Goal: Task Accomplishment & Management: Complete application form

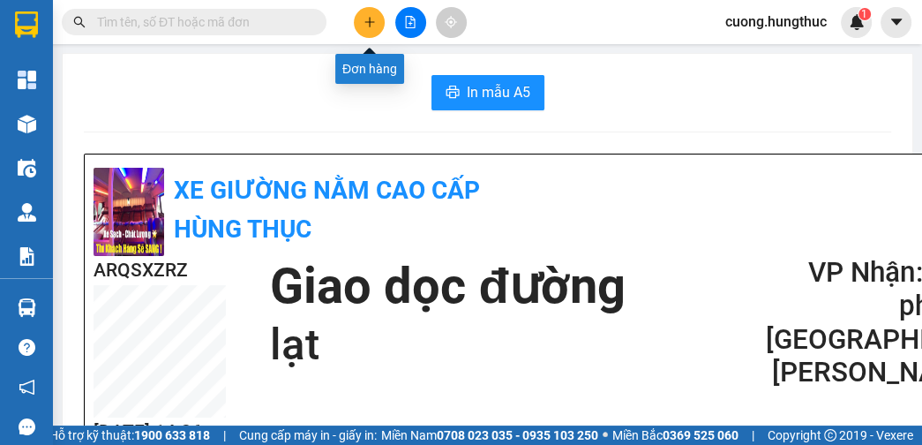
click at [362, 19] on button at bounding box center [369, 22] width 31 height 31
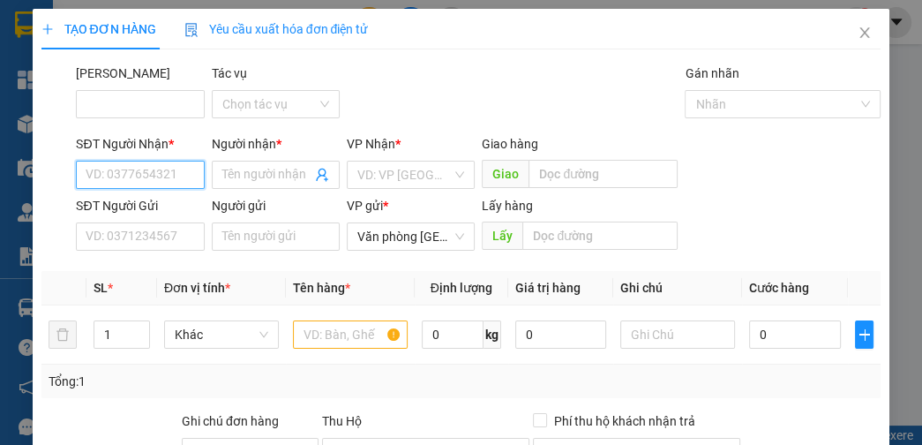
click at [161, 185] on input "SĐT Người Nhận *" at bounding box center [140, 175] width 128 height 28
click at [137, 181] on input "SĐT Người Nhận *" at bounding box center [140, 175] width 128 height 28
click at [152, 173] on input "SĐT Người Nhận *" at bounding box center [140, 175] width 128 height 28
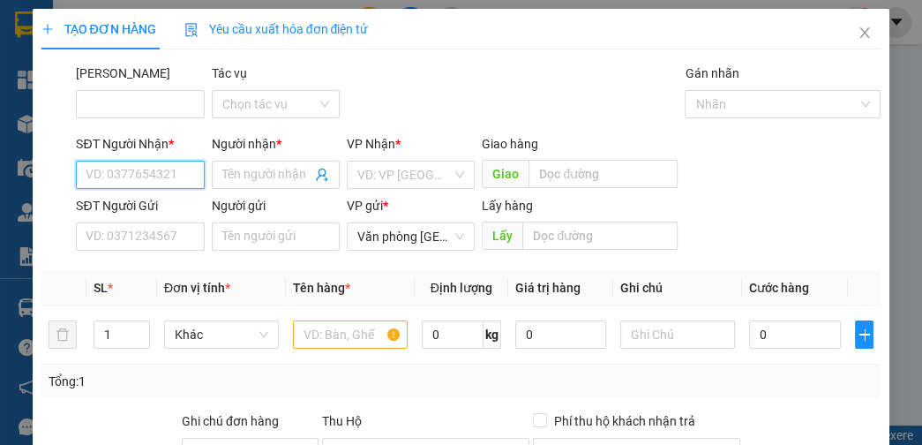
click at [152, 173] on input "SĐT Người Nhận *" at bounding box center [140, 175] width 128 height 28
click at [226, 101] on div "Transit Pickup Surcharge Ids Transit Deliver Surcharge Ids Transit Deliver Surc…" at bounding box center [461, 338] width 840 height 548
click at [134, 171] on input "SĐT Người Nhận *" at bounding box center [140, 175] width 128 height 28
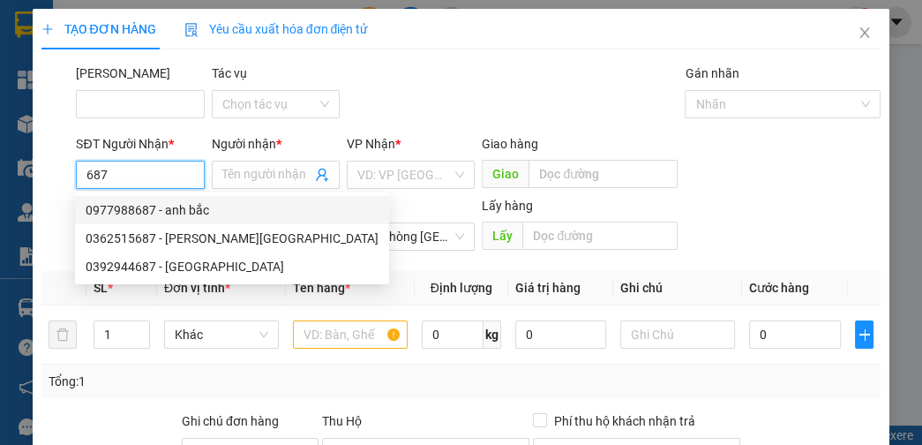
click at [131, 213] on div "0977988687 - anh bắc" at bounding box center [232, 209] width 293 height 19
type input "0977988687"
type input "anh bắc"
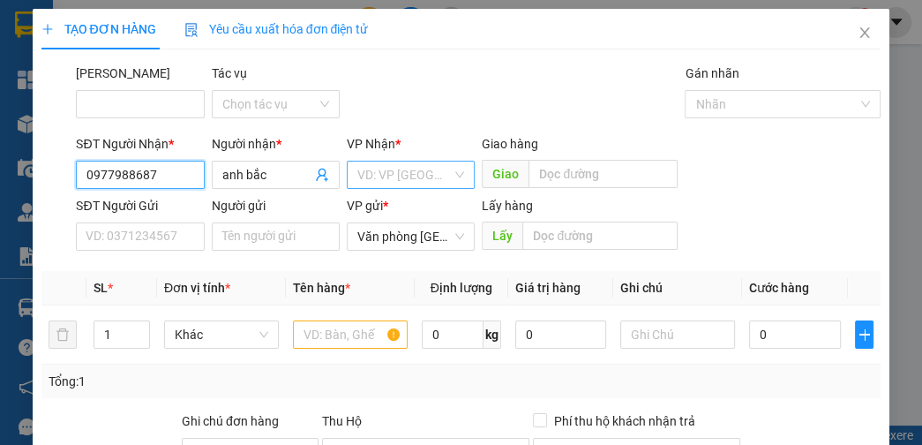
type input "0977988687"
click at [389, 183] on input "search" at bounding box center [404, 174] width 94 height 26
click at [404, 276] on body "Kết quả tìm kiếm ( 0 ) Bộ lọc No Data cuong.hungthuc 1 Tổng Quan Kho hàng mới Đ…" at bounding box center [461, 222] width 922 height 445
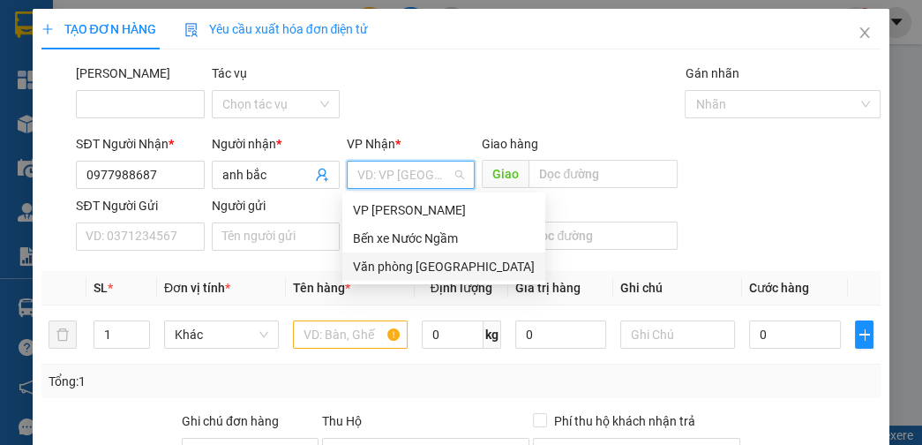
click at [381, 166] on input "search" at bounding box center [404, 174] width 94 height 26
click at [411, 265] on div "Văn phòng [GEOGRAPHIC_DATA]" at bounding box center [444, 266] width 182 height 19
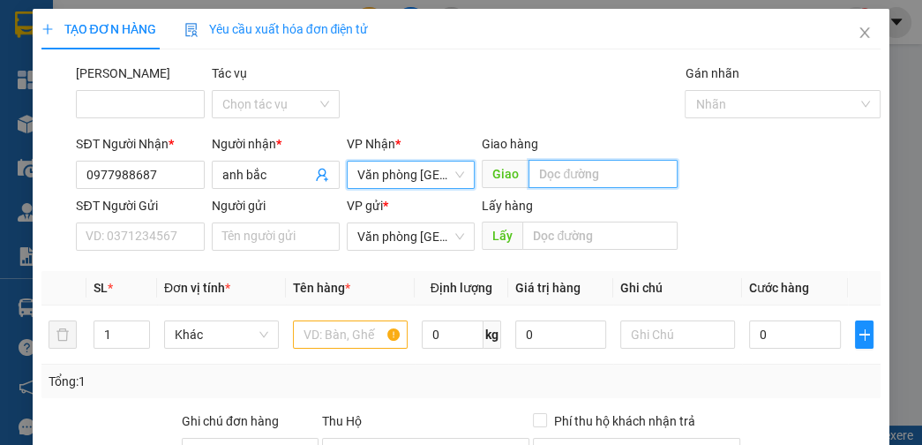
click at [547, 177] on input "text" at bounding box center [602, 174] width 149 height 28
type input "cầu [PERSON_NAME]"
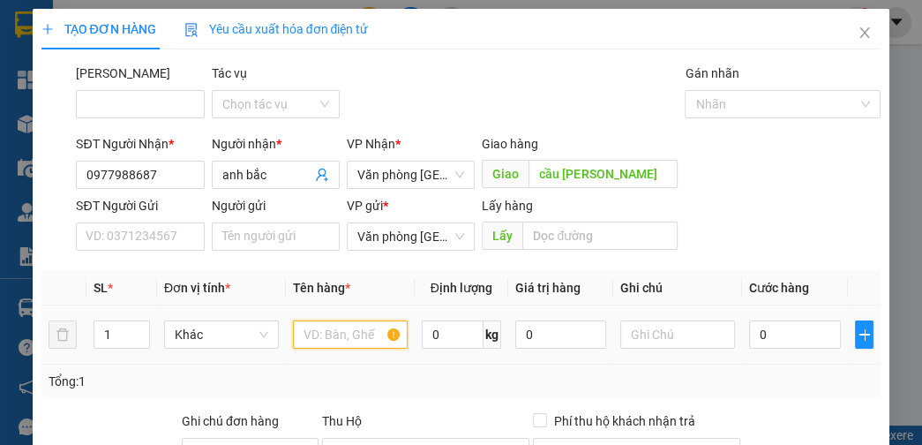
click at [356, 332] on input "text" at bounding box center [350, 334] width 115 height 28
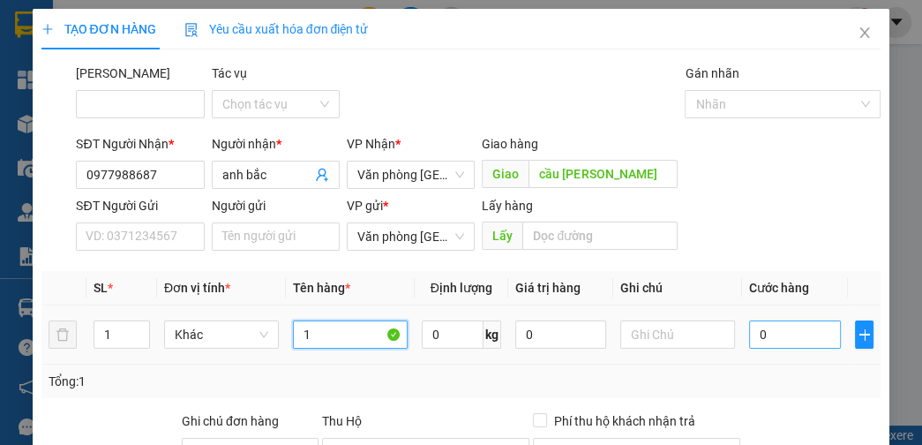
type input "1"
click at [783, 339] on input "0" at bounding box center [794, 334] width 91 height 28
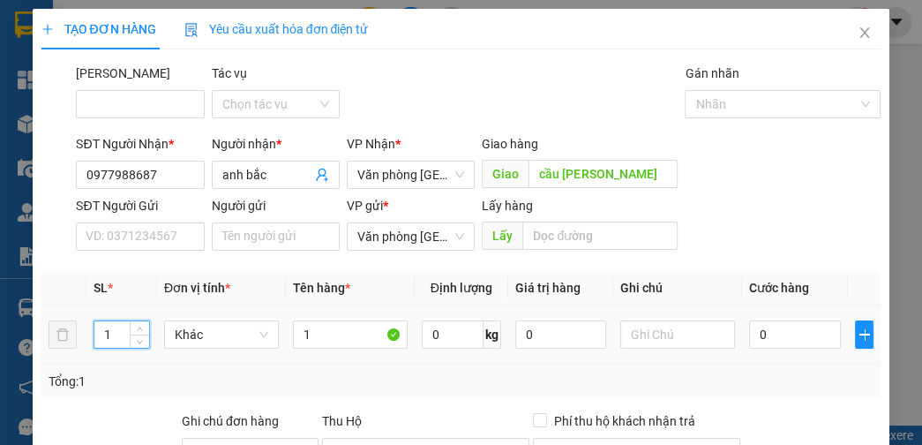
click at [104, 335] on input "1" at bounding box center [121, 334] width 55 height 26
click at [111, 340] on input "1" at bounding box center [121, 334] width 55 height 26
type input "1"
type input "4"
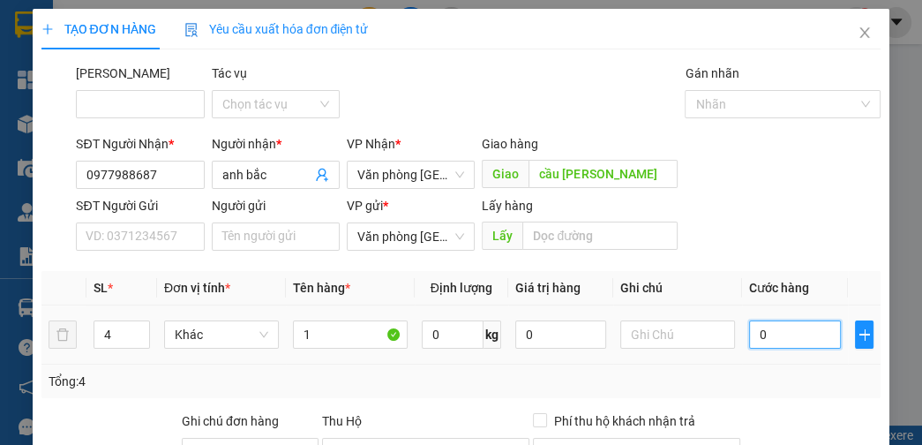
click at [769, 335] on input "0" at bounding box center [794, 334] width 91 height 28
click at [749, 335] on input "0" at bounding box center [794, 334] width 91 height 28
type input "10"
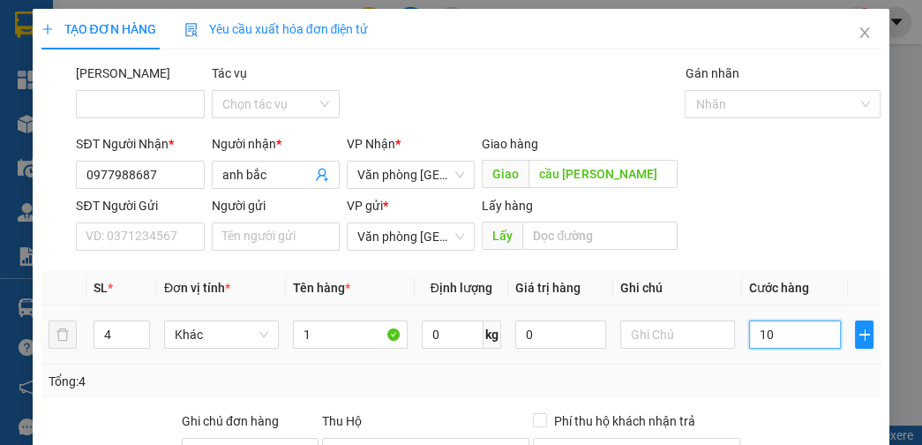
type input "0"
type input "02"
type input "2"
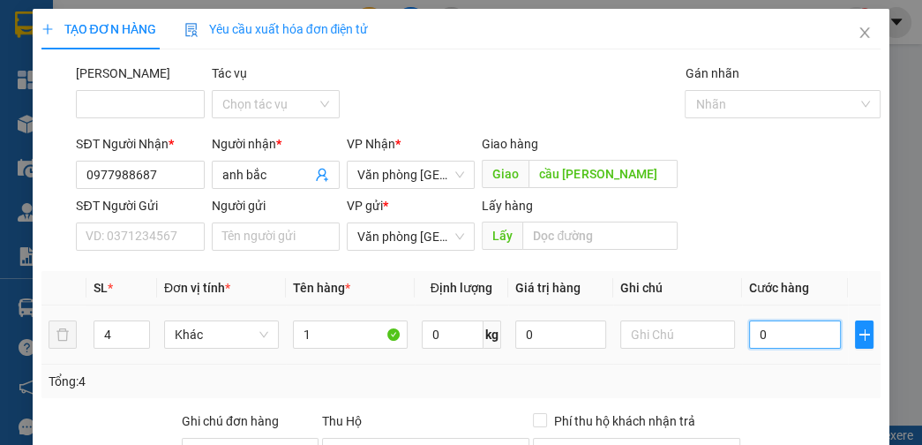
type input "2"
type input "0"
click at [749, 332] on input "0" at bounding box center [794, 334] width 91 height 28
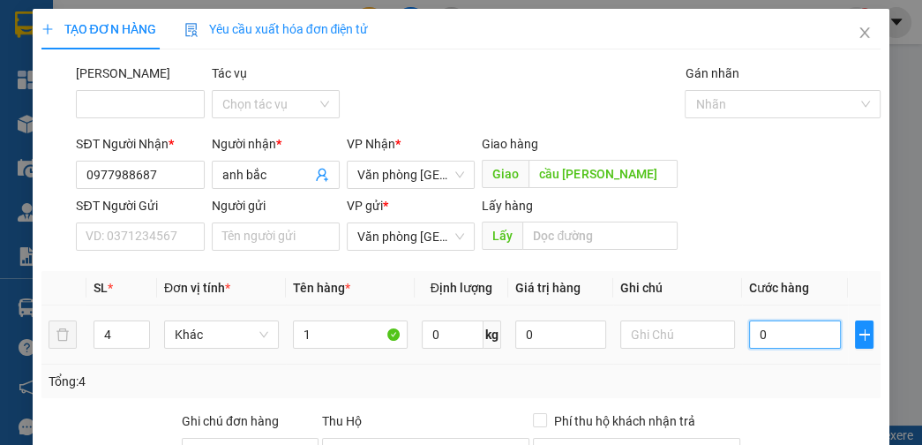
type input "20"
type input "200"
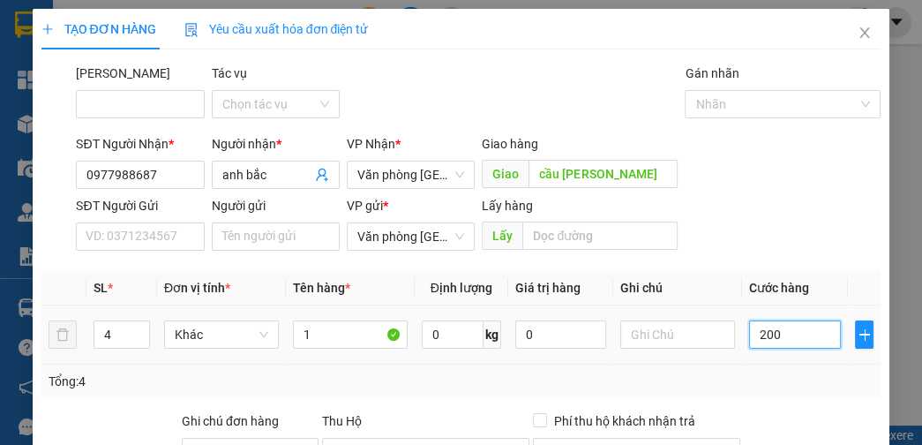
type input "200"
type input "2.000"
type input "20.000"
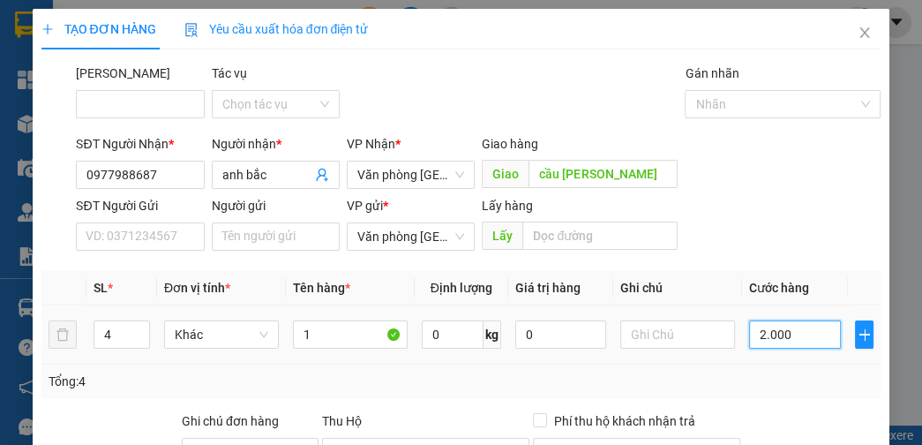
type input "20.000"
type input "200.000"
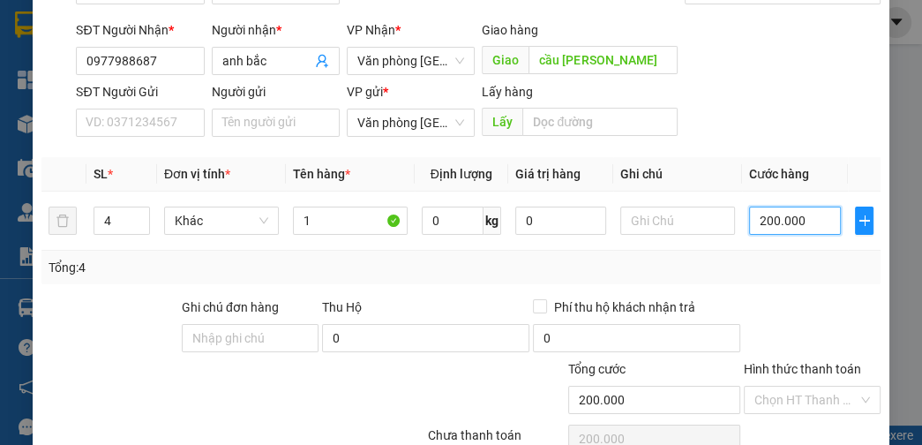
scroll to position [199, 0]
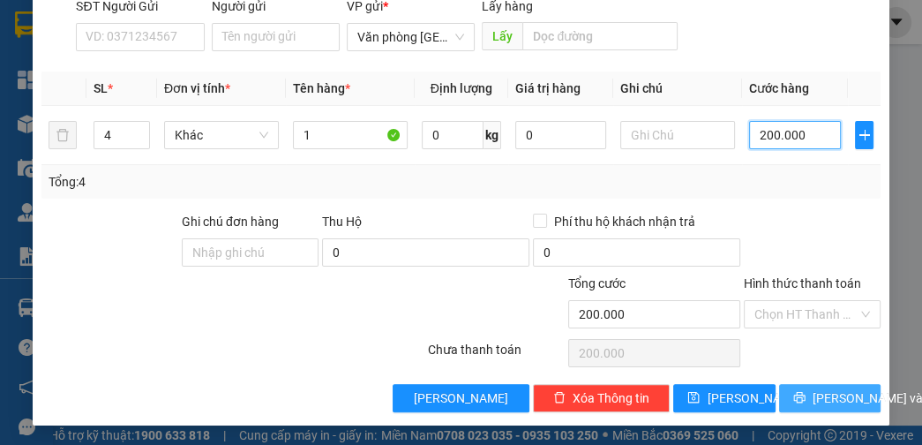
type input "200.000"
click at [818, 392] on span "[PERSON_NAME] và In" at bounding box center [873, 397] width 123 height 19
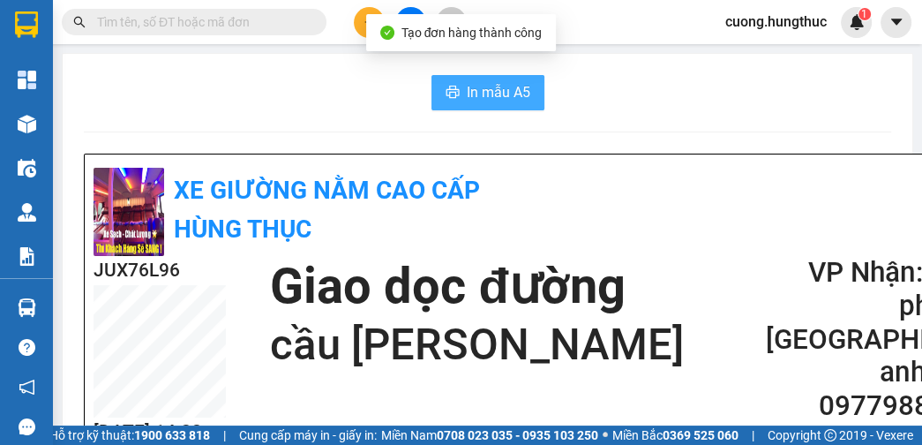
click at [467, 86] on span "In mẫu A5" at bounding box center [499, 92] width 64 height 22
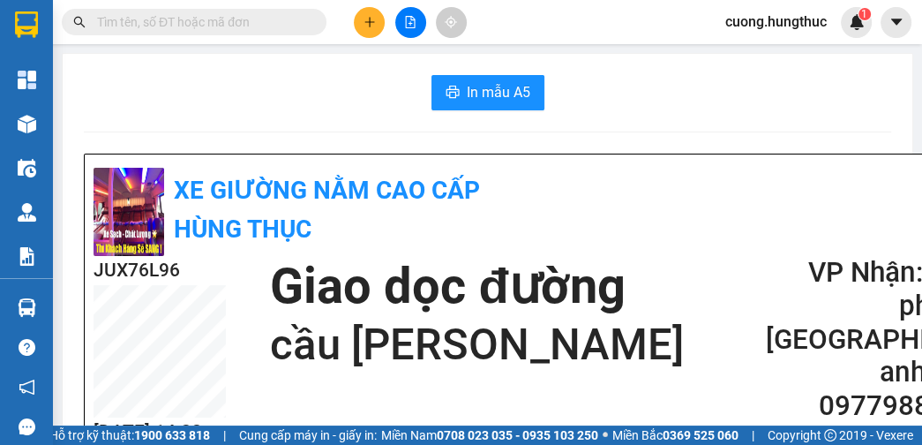
click at [378, 28] on button at bounding box center [369, 22] width 31 height 31
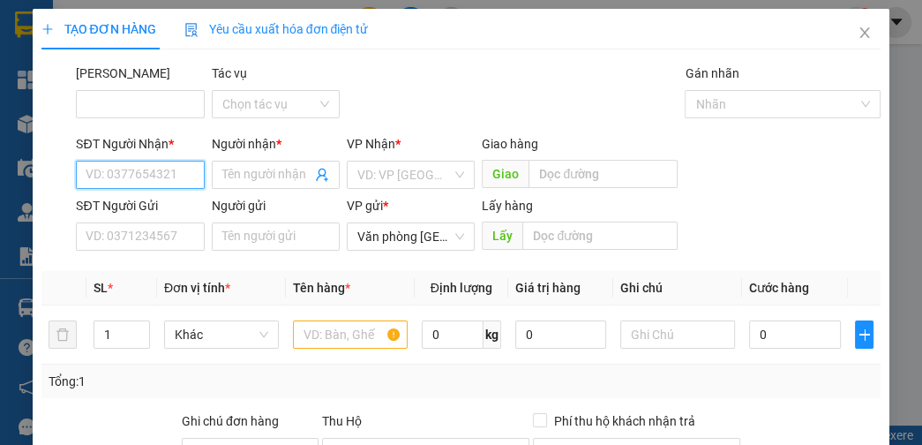
click at [162, 180] on input "SĐT Người Nhận *" at bounding box center [140, 175] width 128 height 28
click at [123, 165] on input "SĐT Người Nhận *" at bounding box center [140, 175] width 128 height 28
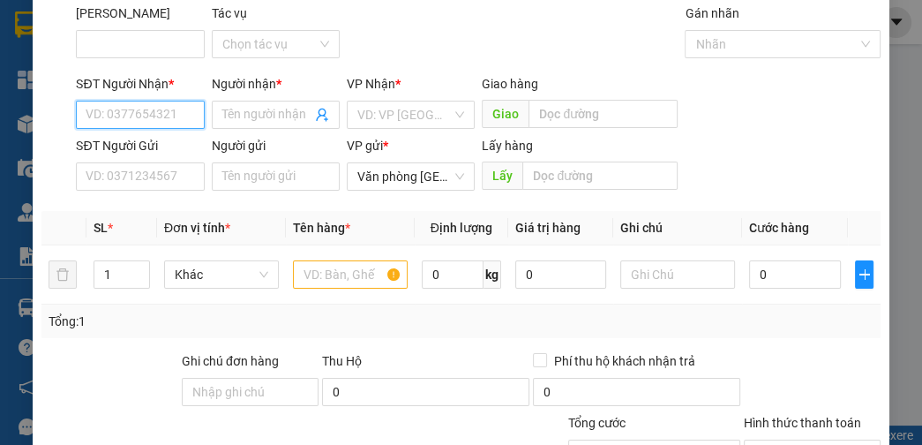
scroll to position [58, 0]
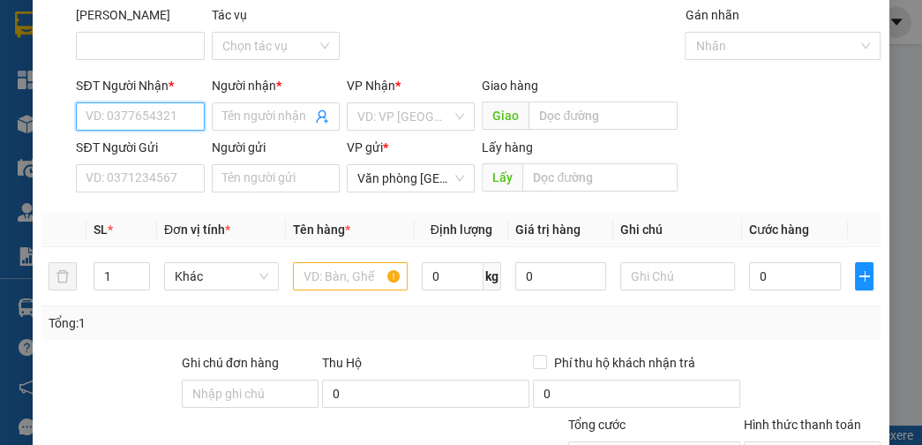
click at [124, 116] on input "SĐT Người Nhận *" at bounding box center [140, 116] width 128 height 28
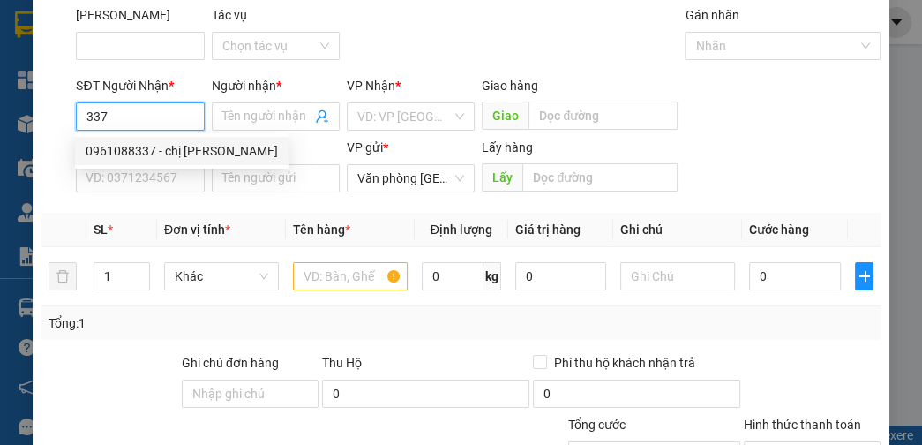
click at [151, 148] on div "0961088337 - chị [PERSON_NAME]" at bounding box center [182, 150] width 192 height 19
type input "0961088337"
type input "chị [PERSON_NAME]"
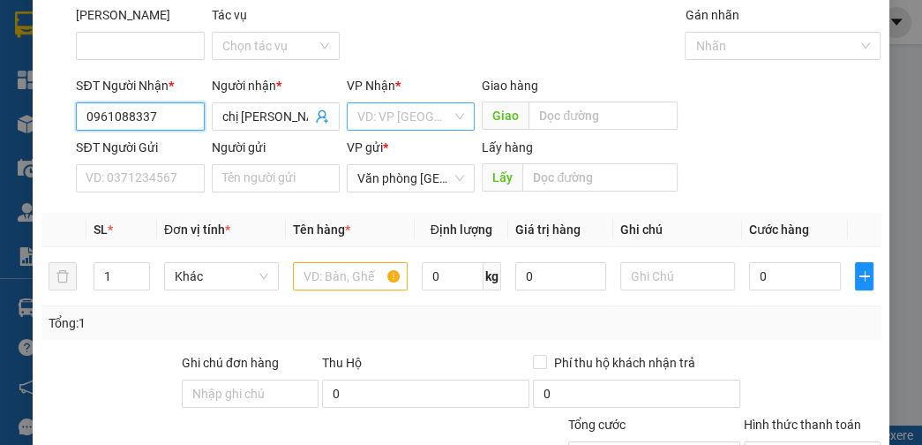
type input "0961088337"
click at [381, 109] on input "search" at bounding box center [404, 116] width 94 height 26
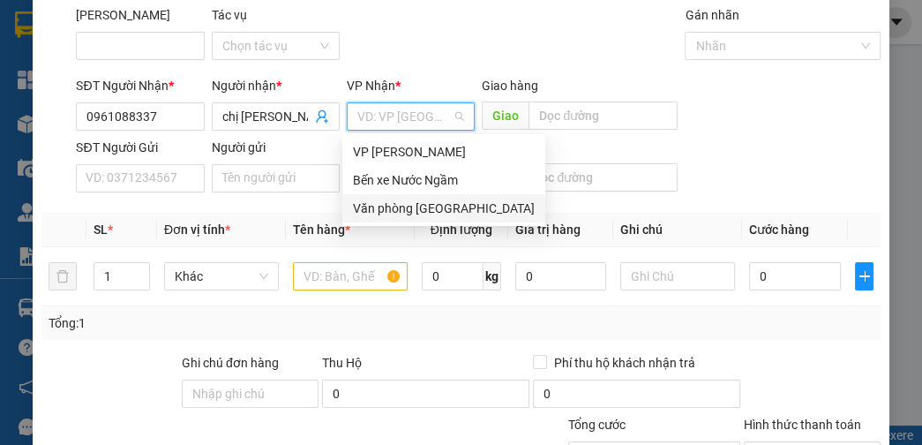
click at [392, 213] on div "Văn phòng [GEOGRAPHIC_DATA]" at bounding box center [444, 207] width 182 height 19
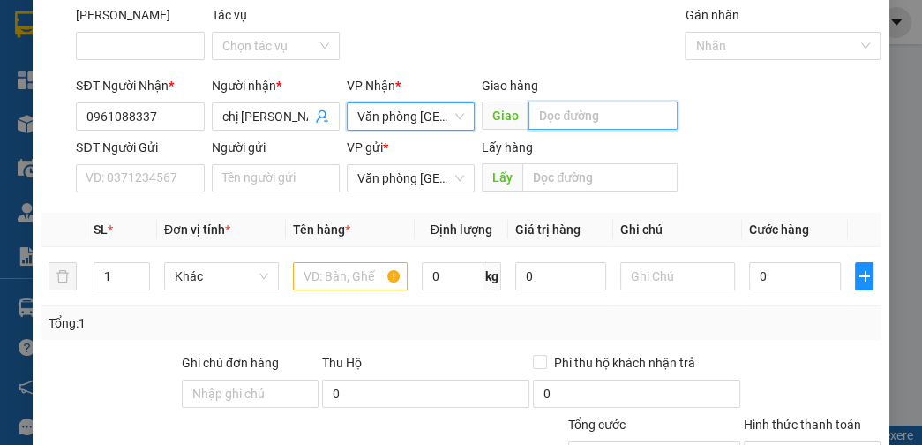
click at [572, 117] on input "text" at bounding box center [602, 115] width 149 height 28
type input "giang sơn"
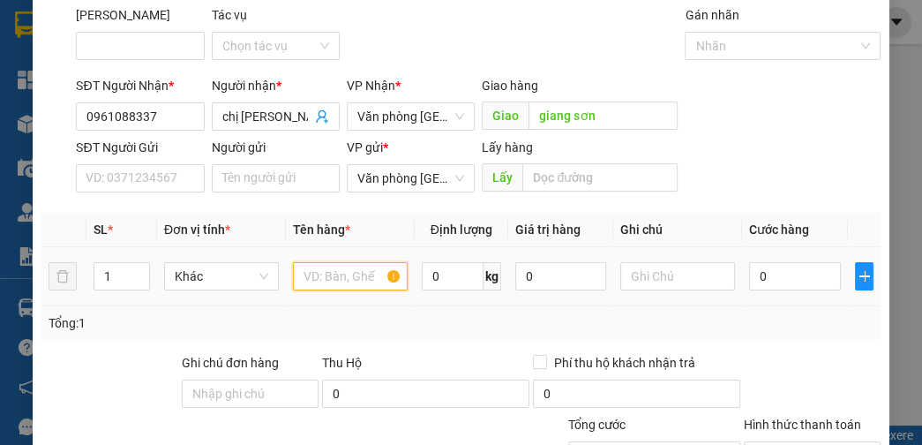
click at [342, 275] on input "text" at bounding box center [350, 276] width 115 height 28
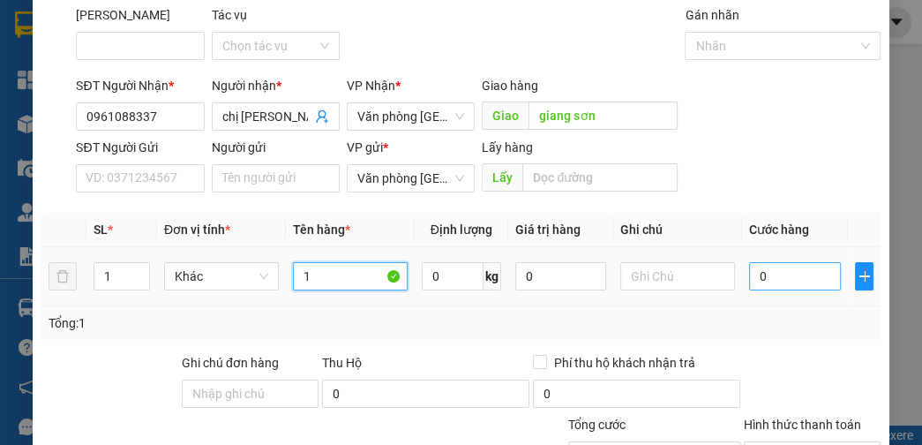
type input "1"
click at [788, 284] on input "0" at bounding box center [794, 276] width 91 height 28
click at [749, 279] on input "0" at bounding box center [794, 276] width 91 height 28
type input "10"
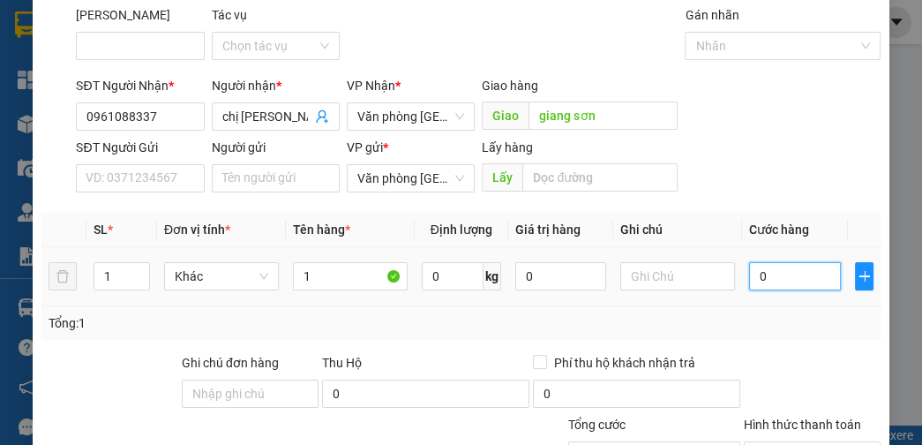
type input "10"
type input "120"
type input "1.200"
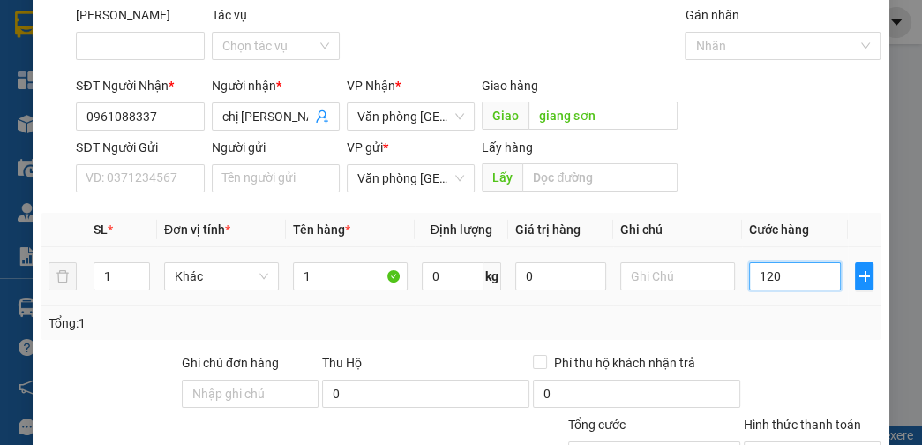
type input "1.200"
type input "12.000"
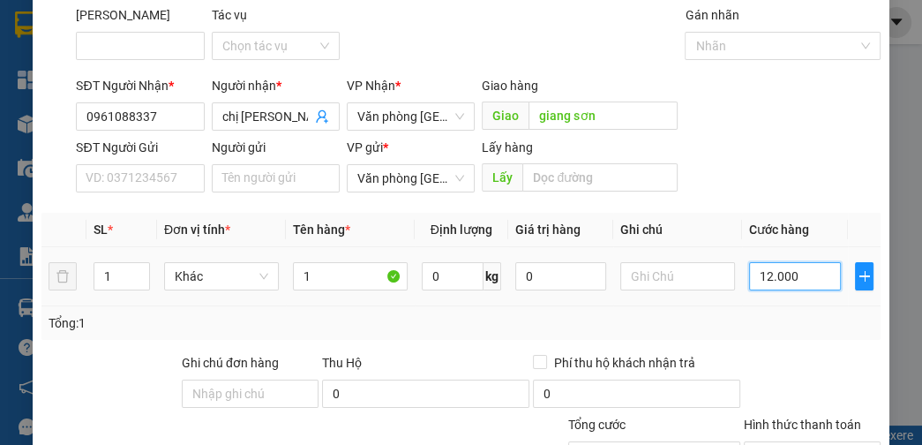
type input "120.000"
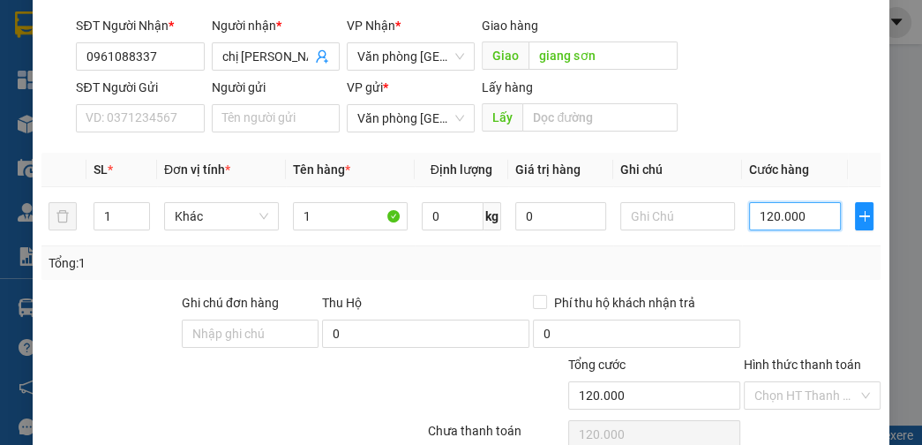
scroll to position [199, 0]
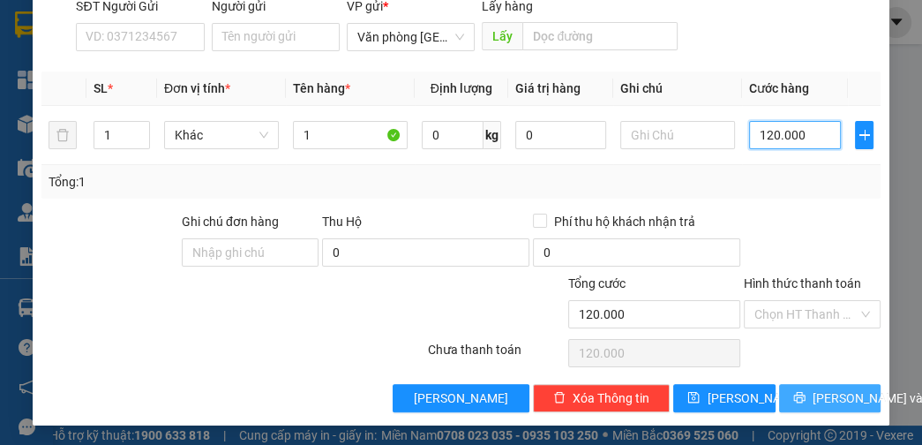
type input "120.000"
click at [818, 392] on span "[PERSON_NAME] và In" at bounding box center [873, 397] width 123 height 19
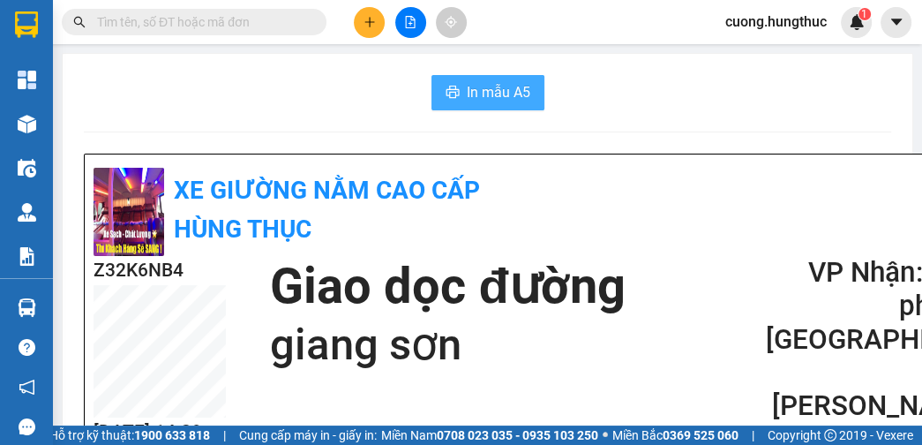
click at [495, 89] on span "In mẫu A5" at bounding box center [499, 92] width 64 height 22
click at [367, 25] on icon "plus" at bounding box center [369, 22] width 12 height 12
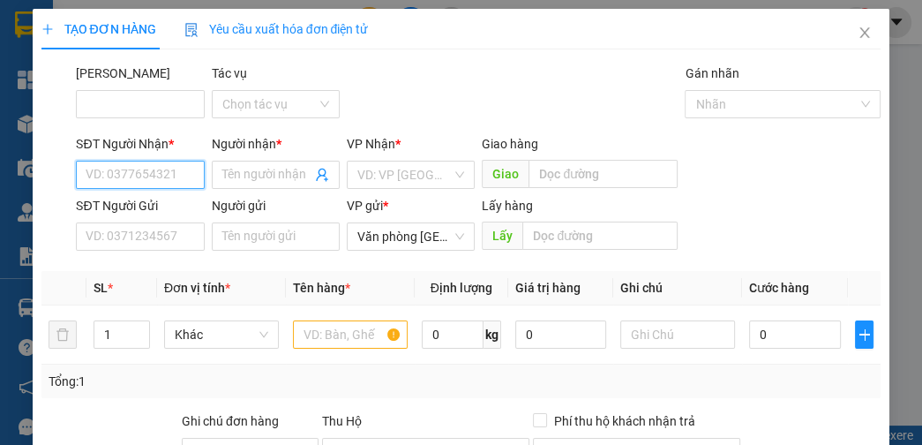
click at [174, 176] on input "SĐT Người Nhận *" at bounding box center [140, 175] width 128 height 28
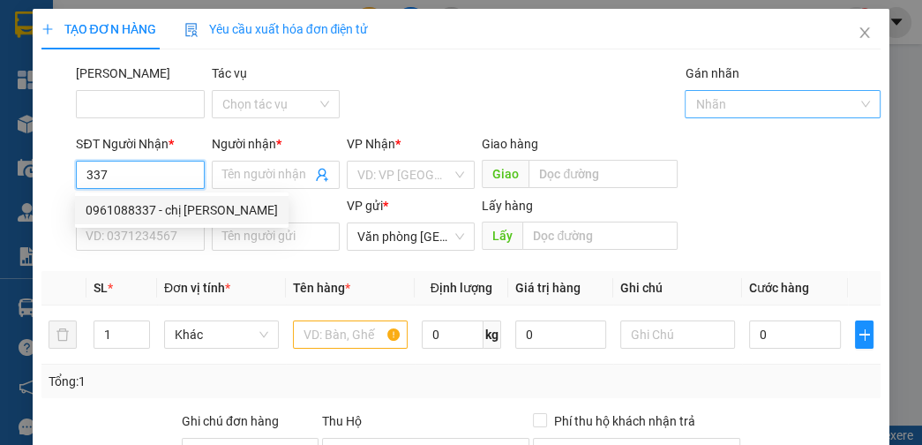
type input "337"
